Goal: Find specific page/section: Find specific page/section

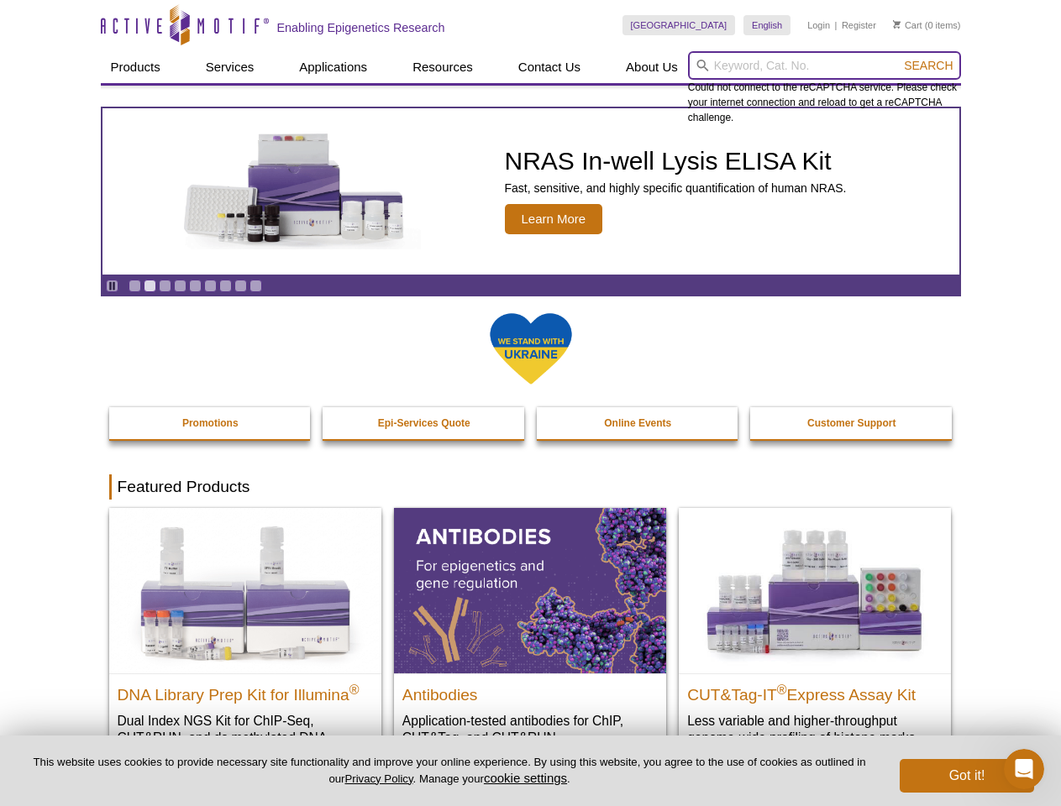
click at [824, 66] on input "search" at bounding box center [824, 65] width 273 height 29
click at [928, 66] on span "Search" at bounding box center [928, 65] width 49 height 13
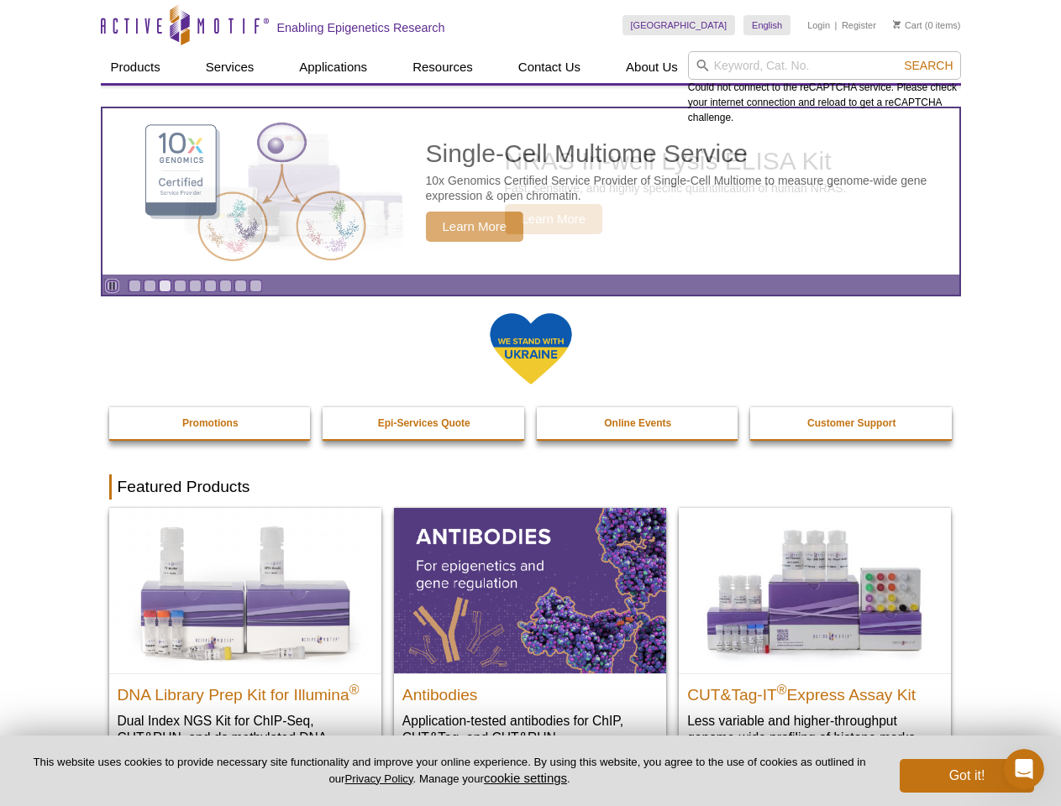
click at [112, 286] on icon "Pause" at bounding box center [112, 286] width 11 height 11
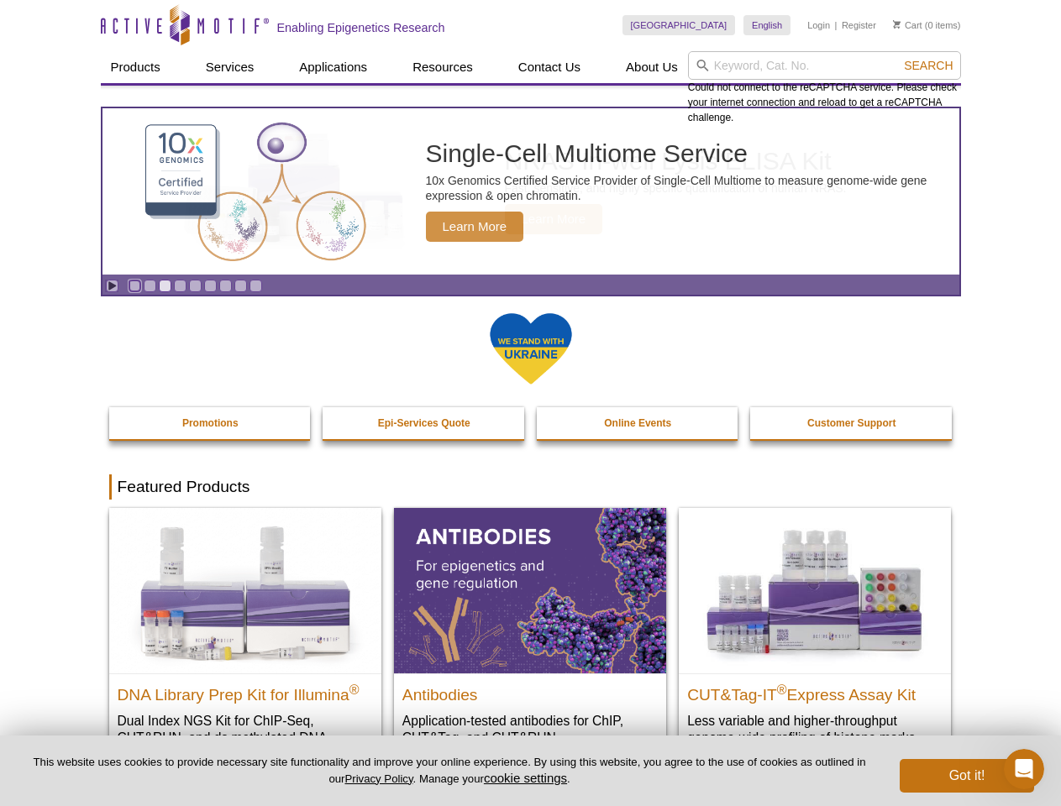
click at [134, 286] on link "Go to slide 1" at bounding box center [135, 286] width 13 height 13
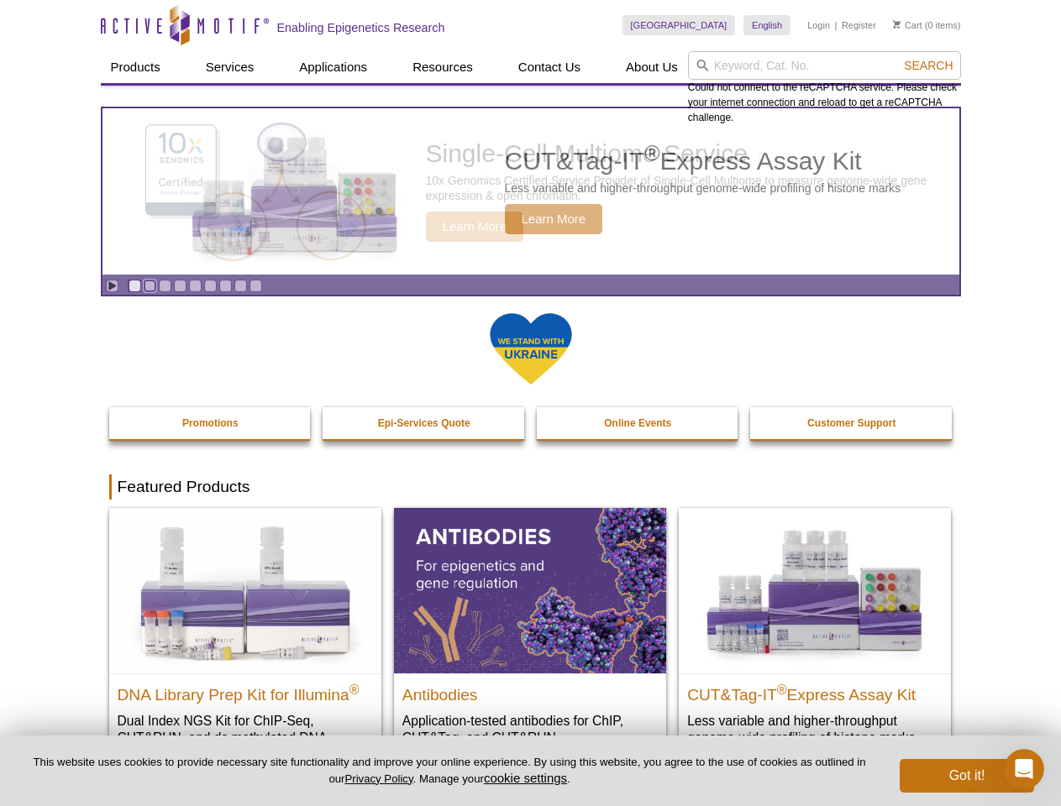
click at [150, 286] on link "Go to slide 2" at bounding box center [150, 286] width 13 height 13
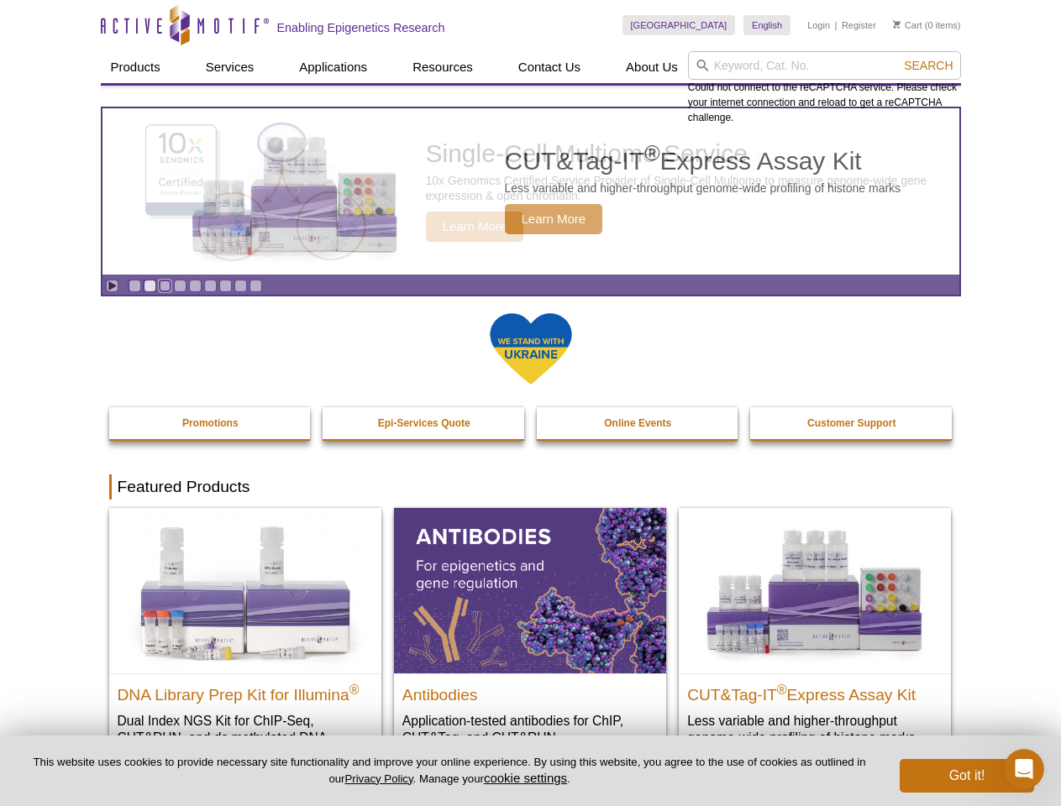
click at [165, 286] on link "Go to slide 3" at bounding box center [165, 286] width 13 height 13
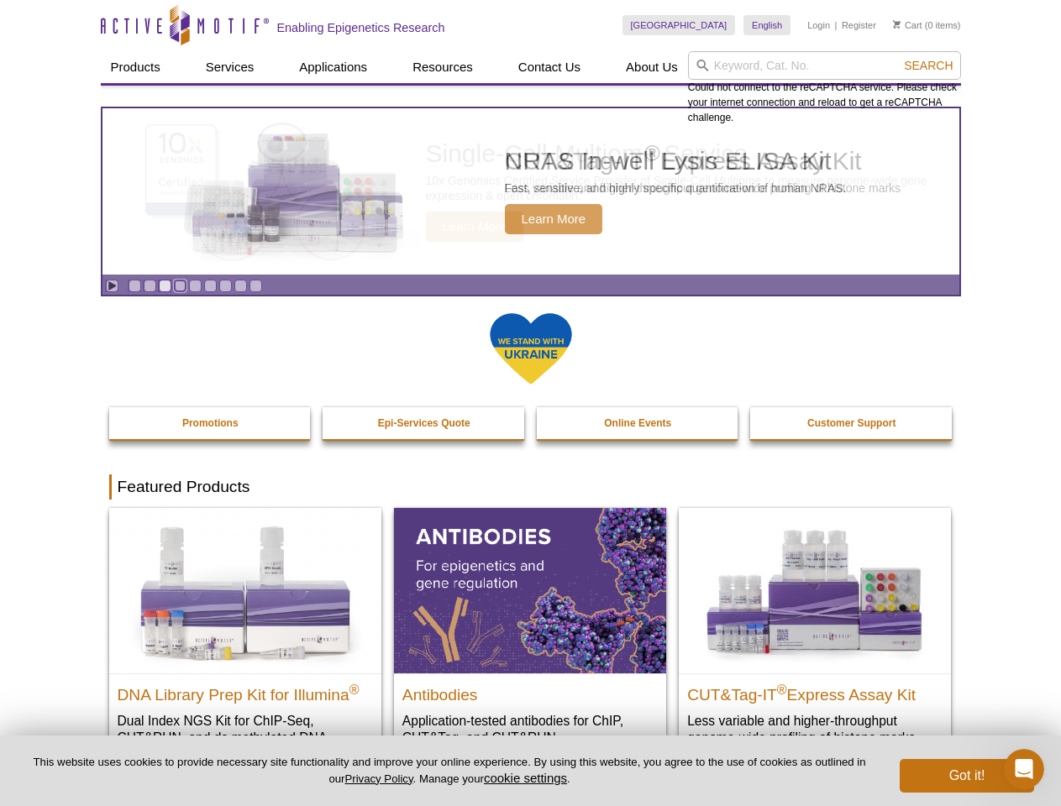
click at [180, 286] on link "Go to slide 4" at bounding box center [180, 286] width 13 height 13
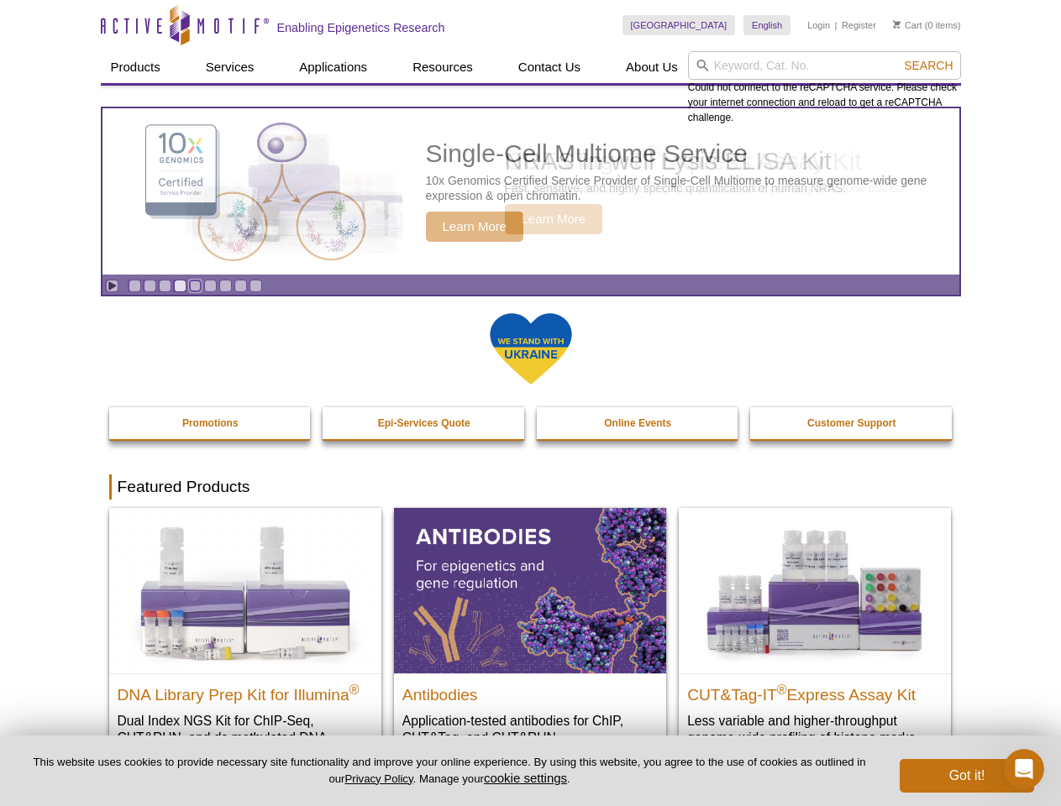
click at [195, 286] on link "Go to slide 5" at bounding box center [195, 286] width 13 height 13
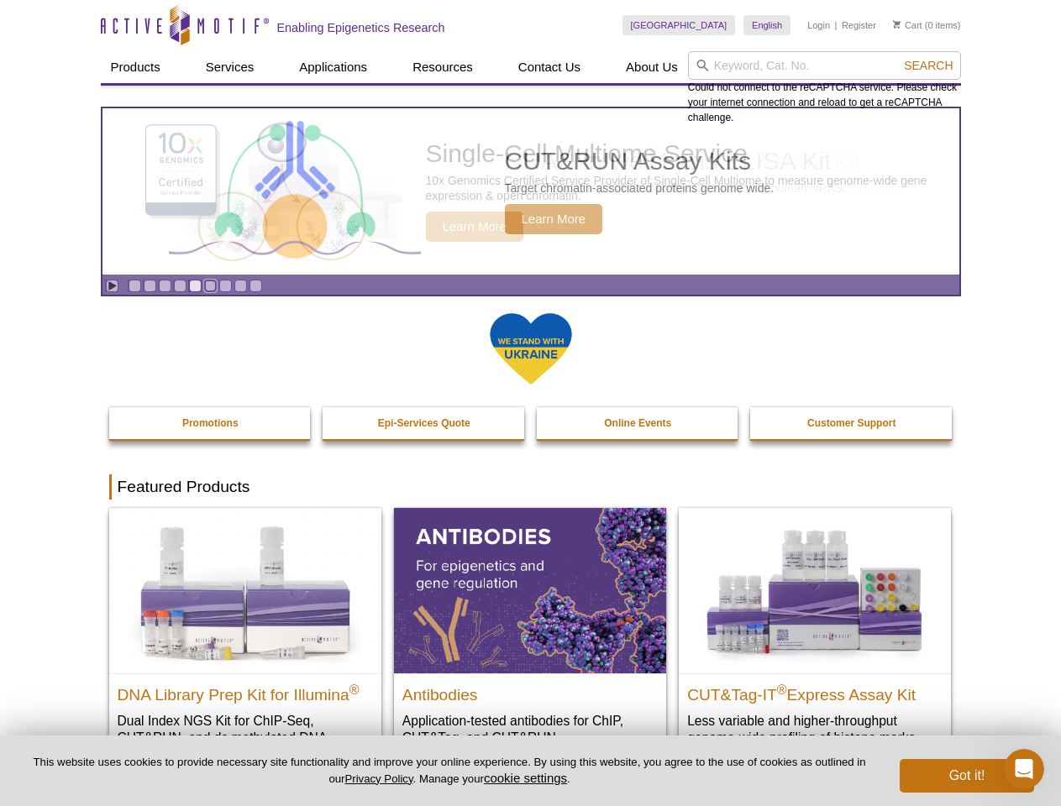
click at [210, 286] on link "Go to slide 6" at bounding box center [210, 286] width 13 height 13
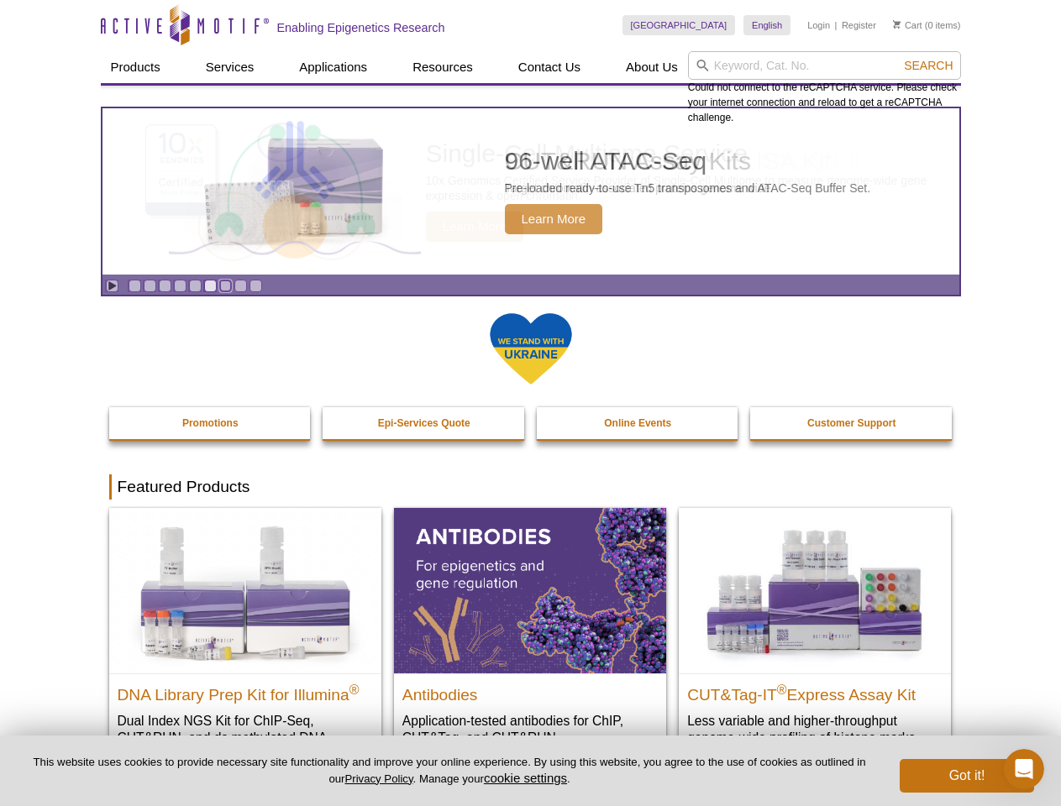
click at [225, 286] on link "Go to slide 7" at bounding box center [225, 286] width 13 height 13
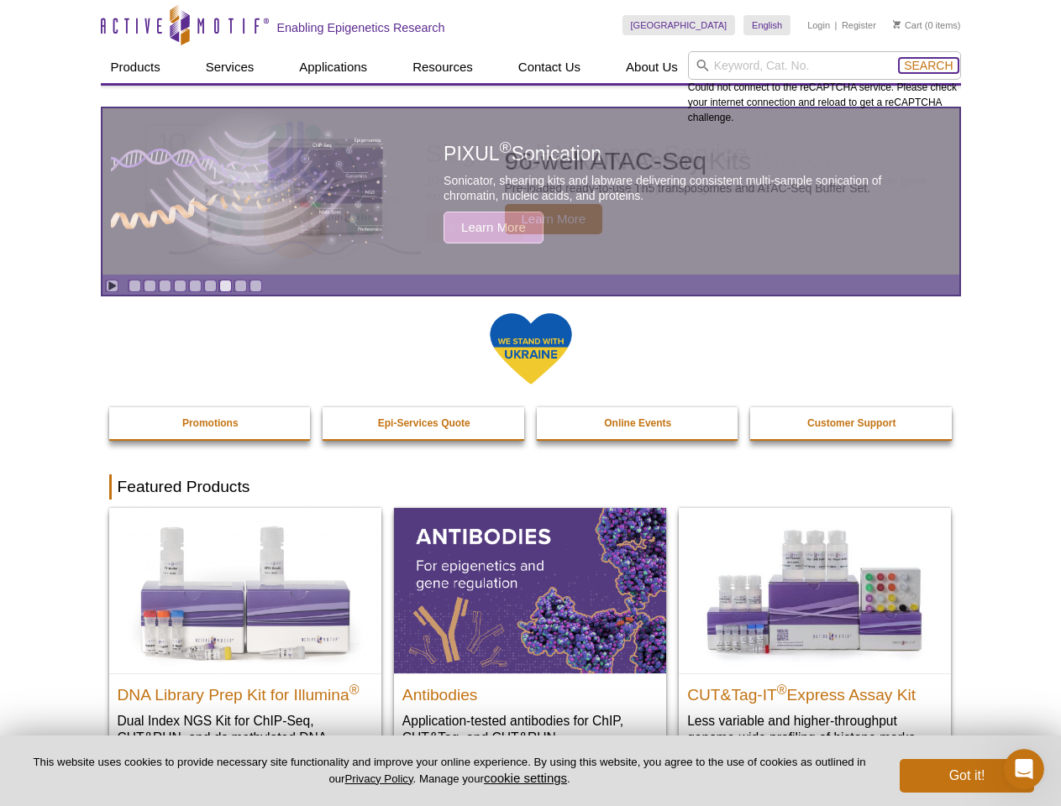
click at [928, 66] on span "Search" at bounding box center [928, 65] width 49 height 13
